Goal: Transaction & Acquisition: Purchase product/service

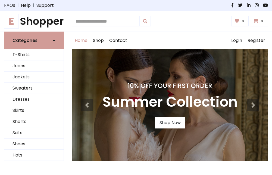
click at [136, 87] on h4 "10% Off Your First Order" at bounding box center [169, 86] width 135 height 8
click at [170, 123] on link "Shop Now" at bounding box center [170, 122] width 30 height 11
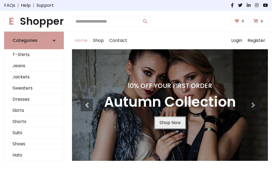
click at [170, 123] on link "Shop Now" at bounding box center [170, 122] width 30 height 11
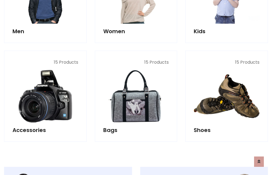
scroll to position [542, 0]
